Goal: Navigation & Orientation: Find specific page/section

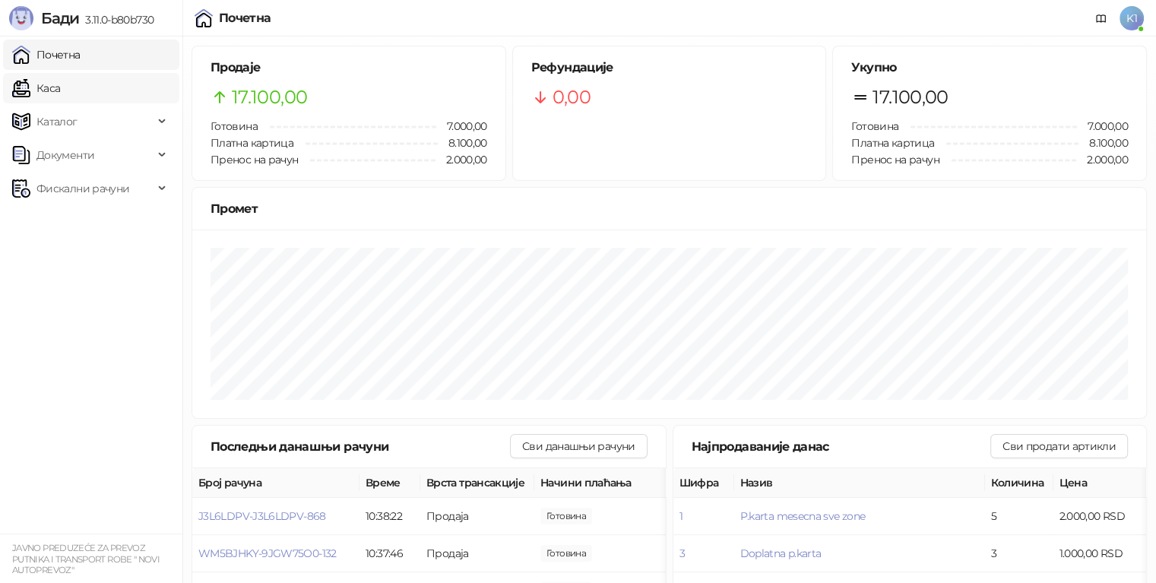
click at [60, 78] on link "Каса" at bounding box center [36, 88] width 48 height 30
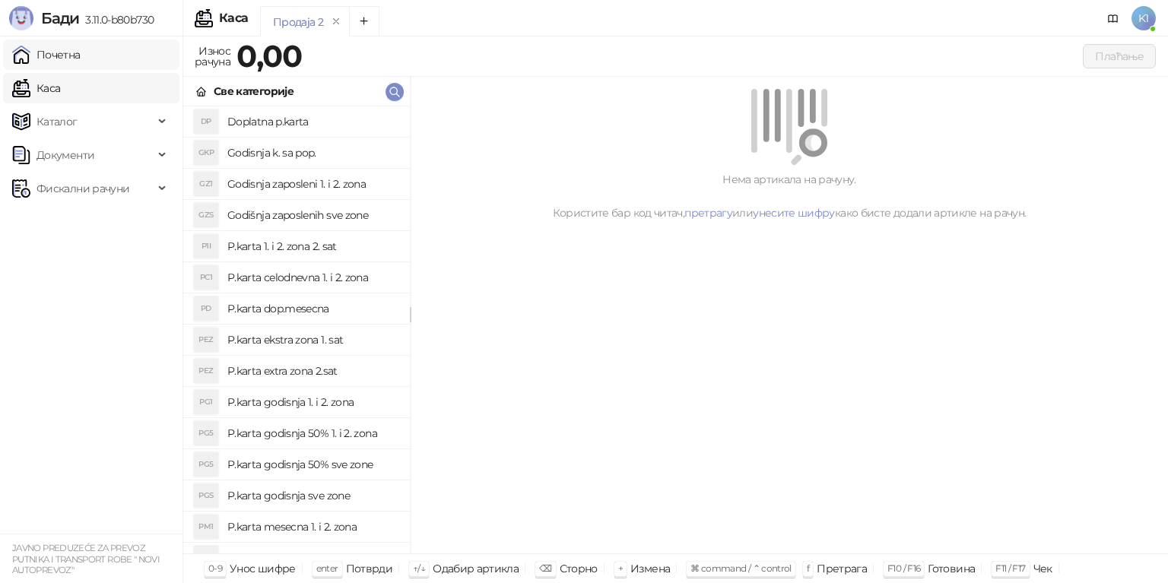
click at [81, 62] on link "Почетна" at bounding box center [46, 55] width 68 height 30
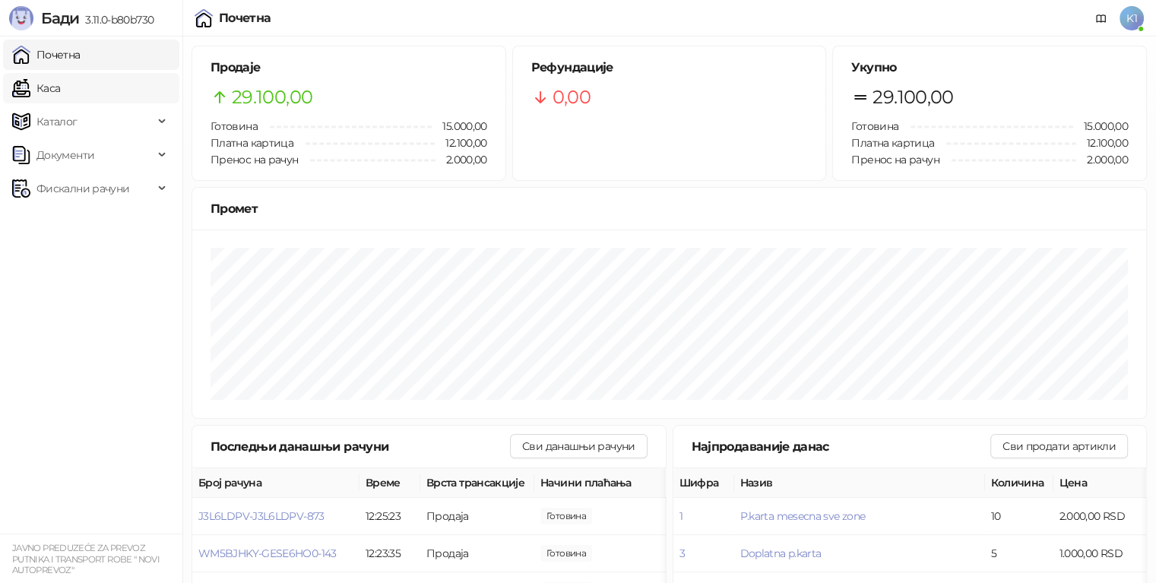
click at [51, 78] on link "Каса" at bounding box center [36, 88] width 48 height 30
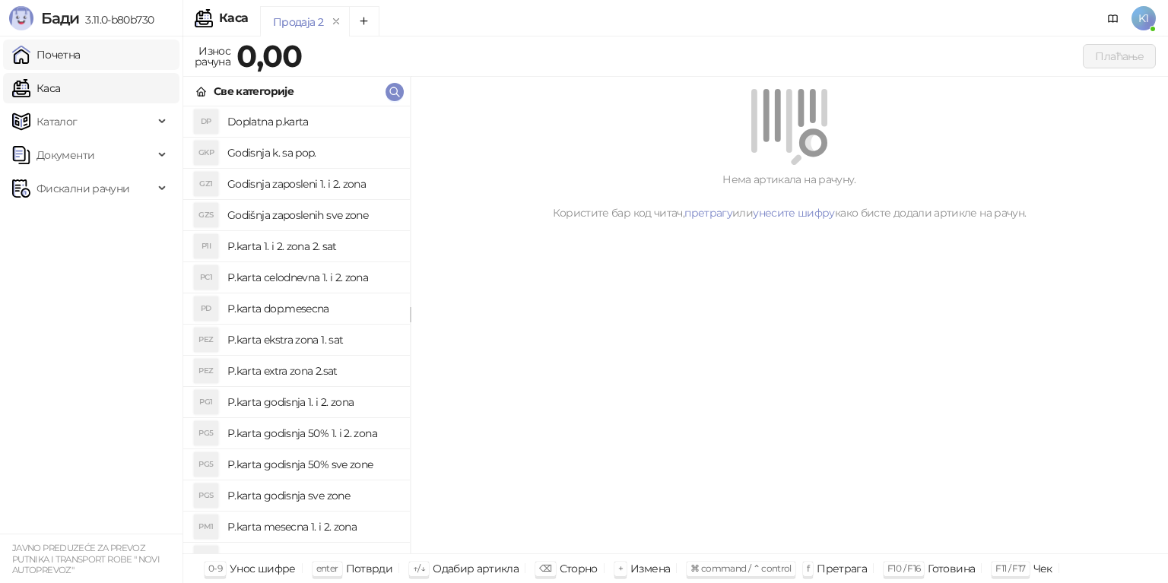
click at [81, 49] on link "Почетна" at bounding box center [46, 55] width 68 height 30
